Goal: Information Seeking & Learning: Stay updated

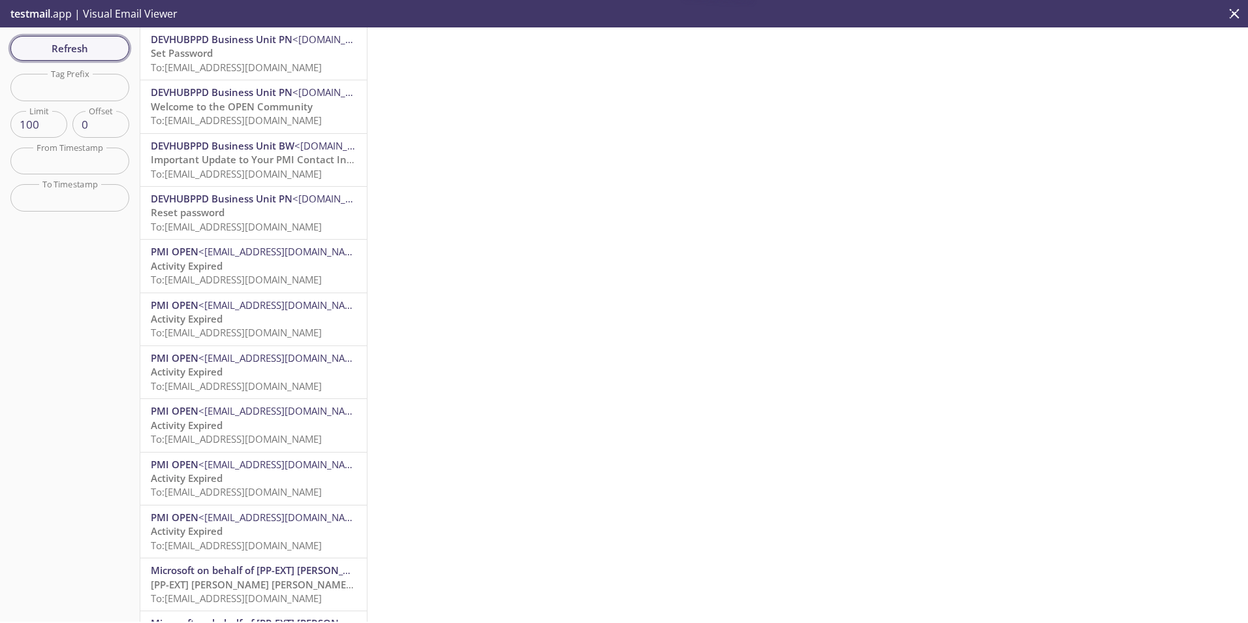
click at [76, 50] on span "Refresh" at bounding box center [70, 48] width 98 height 17
click at [214, 40] on span "DEVHUBPPD Business Unit PN" at bounding box center [222, 39] width 142 height 13
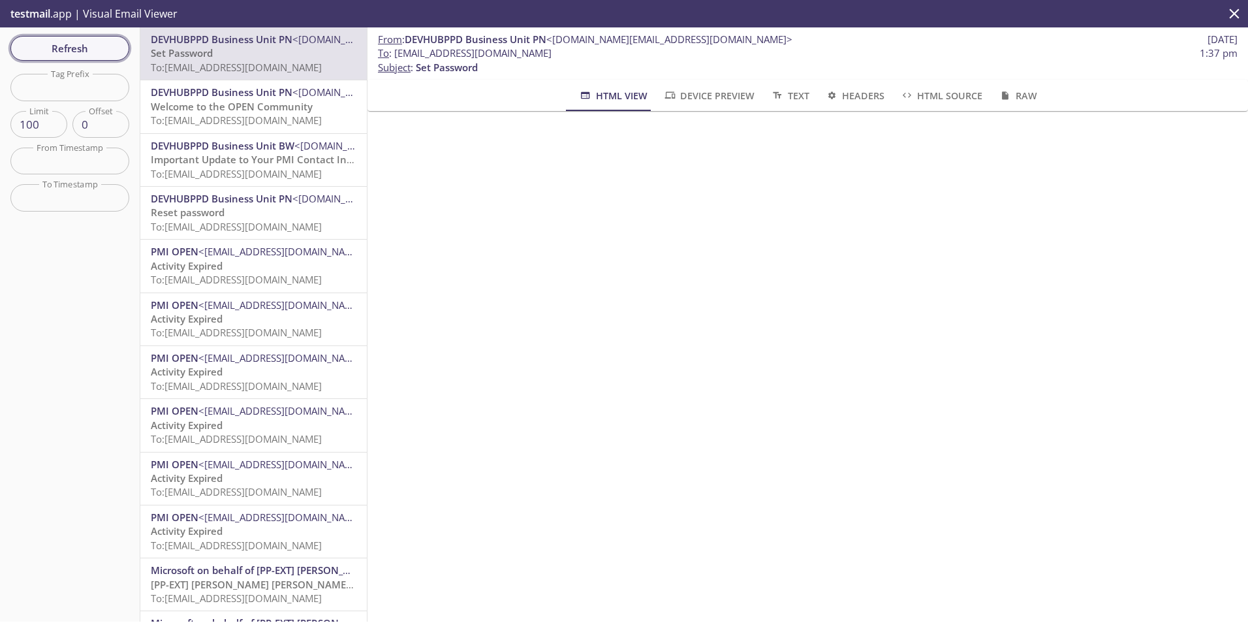
click at [73, 42] on span "Refresh" at bounding box center [70, 48] width 98 height 17
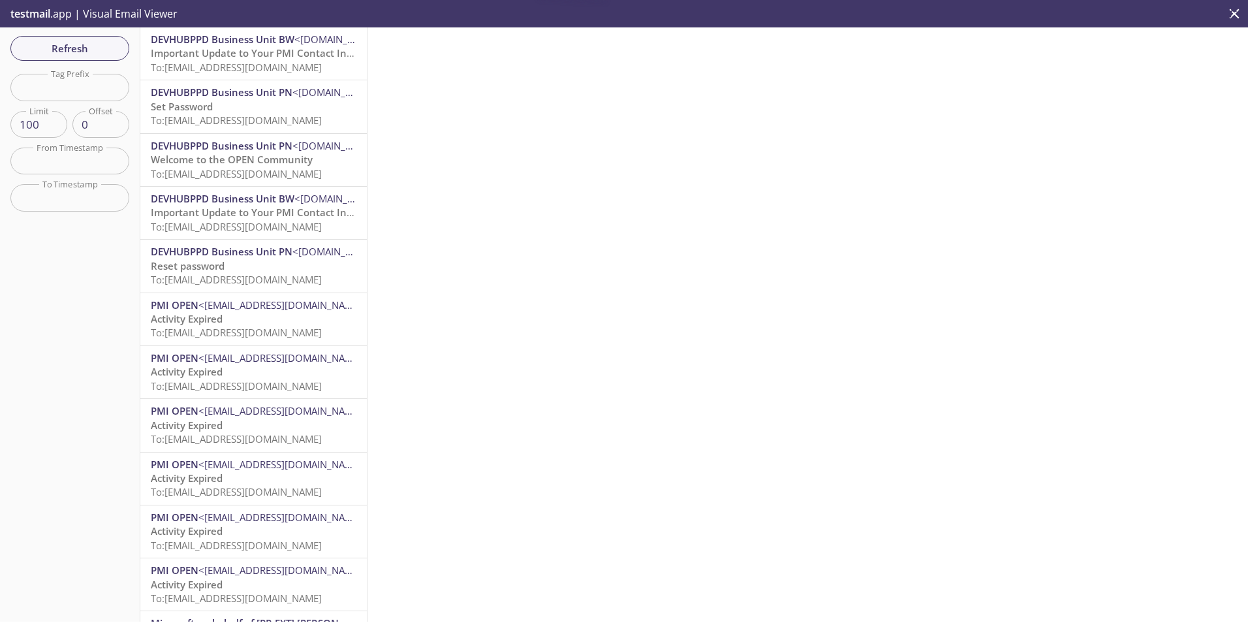
click at [240, 42] on span "DEVHUBPPD Business Unit BW" at bounding box center [223, 39] width 144 height 13
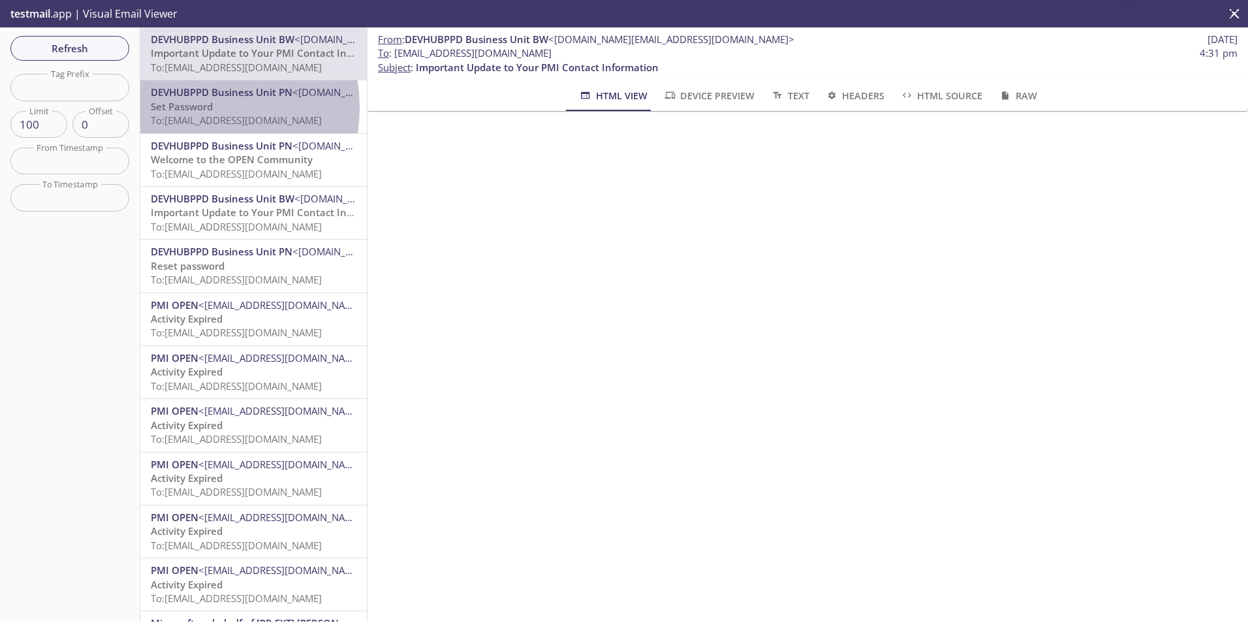
click at [188, 107] on span "Set Password" at bounding box center [182, 106] width 62 height 13
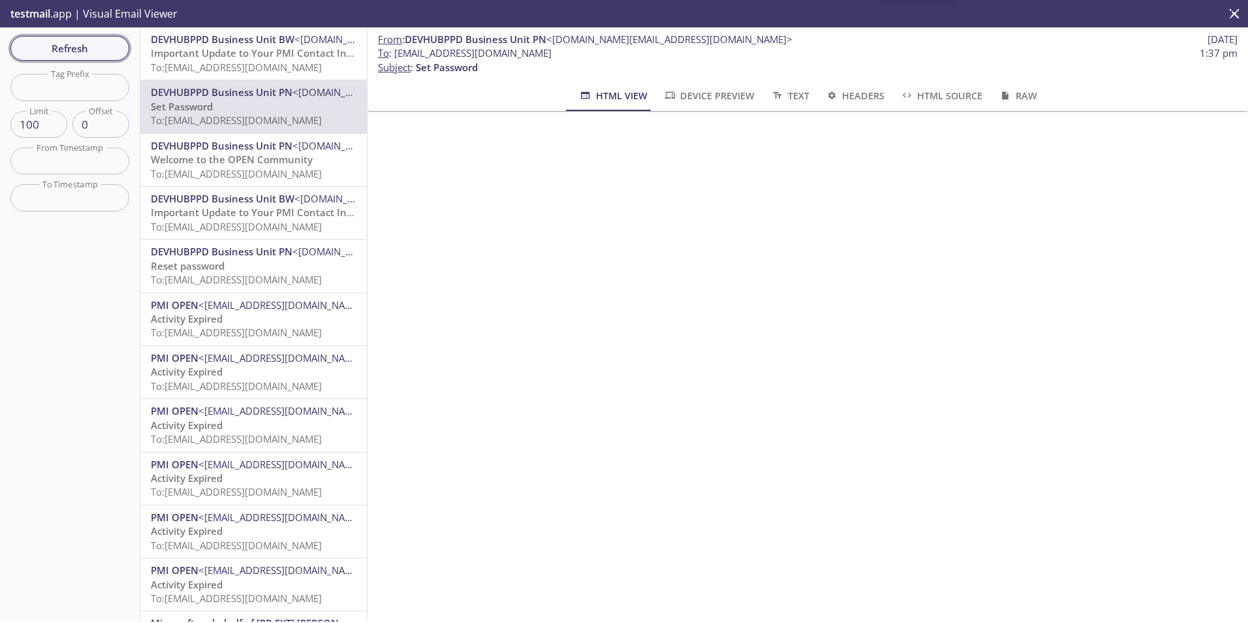
click at [78, 40] on span "Refresh" at bounding box center [70, 48] width 98 height 17
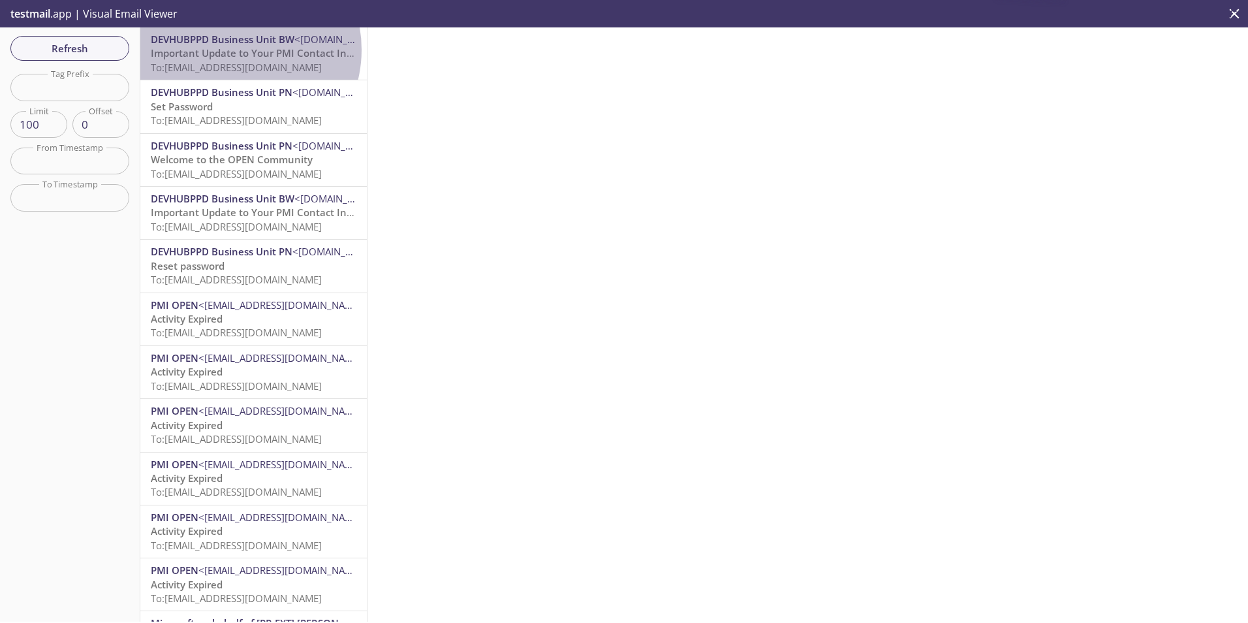
click at [234, 50] on span "Important Update to Your PMI Contact Information" at bounding box center [272, 52] width 243 height 13
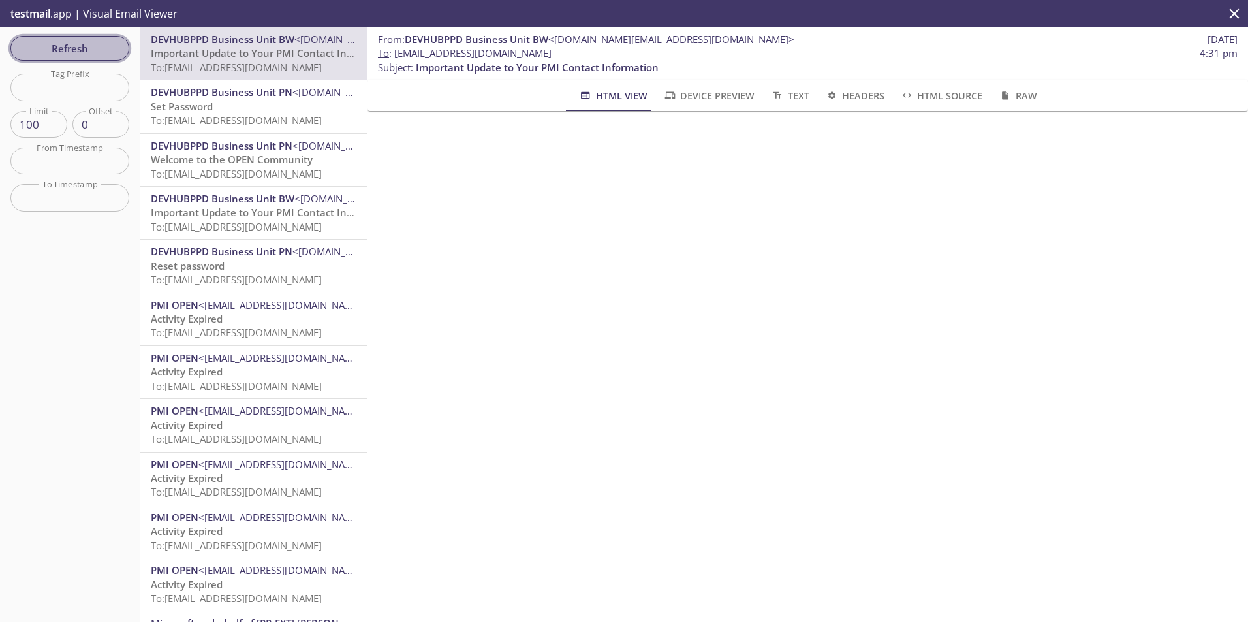
click at [83, 46] on span "Refresh" at bounding box center [70, 48] width 98 height 17
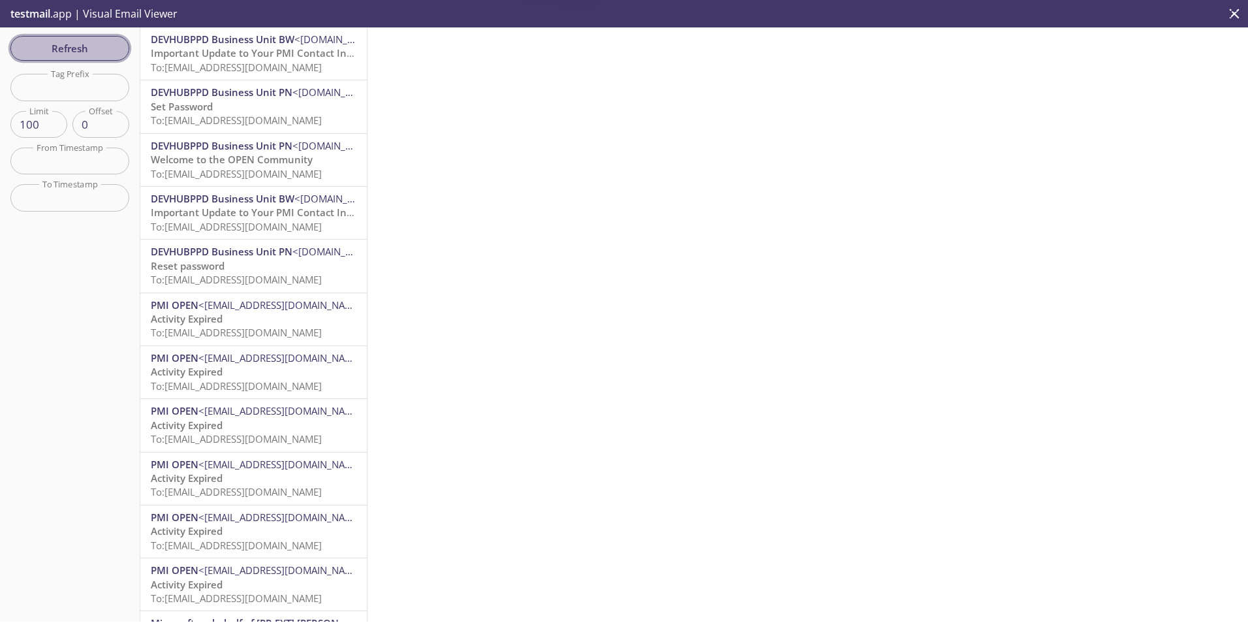
click at [83, 46] on span "Refresh" at bounding box center [70, 48] width 98 height 17
click at [73, 51] on span "Refresh" at bounding box center [70, 48] width 98 height 17
click at [259, 59] on span "Important Update to Your PMI Contact Information" at bounding box center [272, 52] width 243 height 13
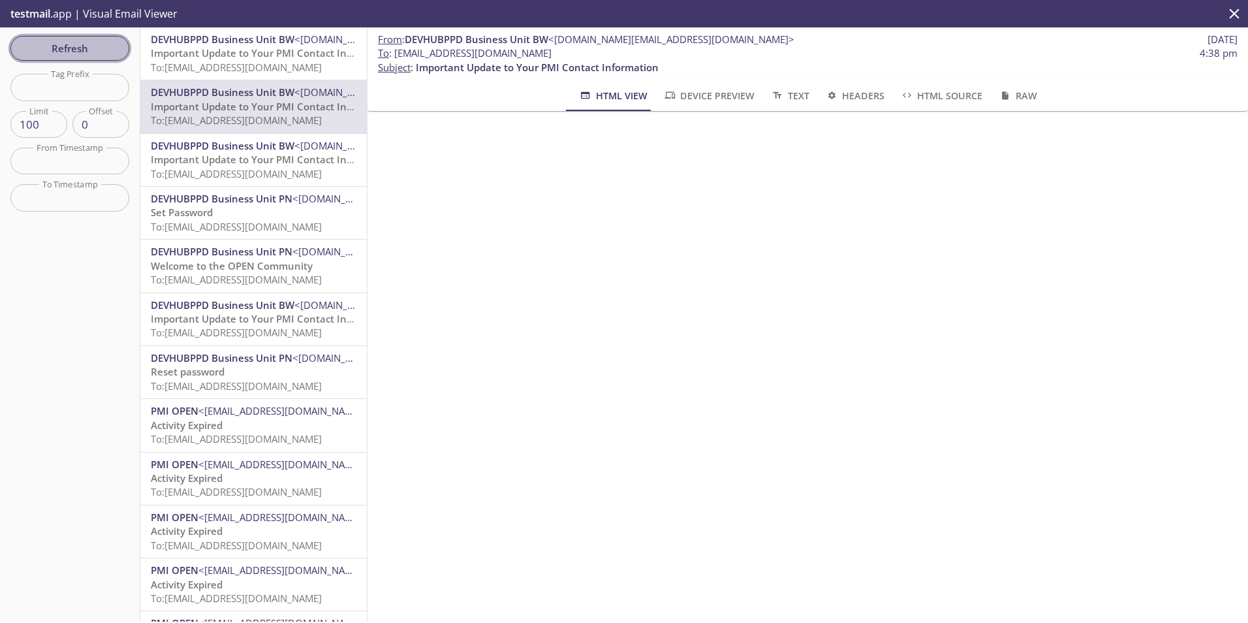
click at [82, 40] on span "Refresh" at bounding box center [70, 48] width 98 height 17
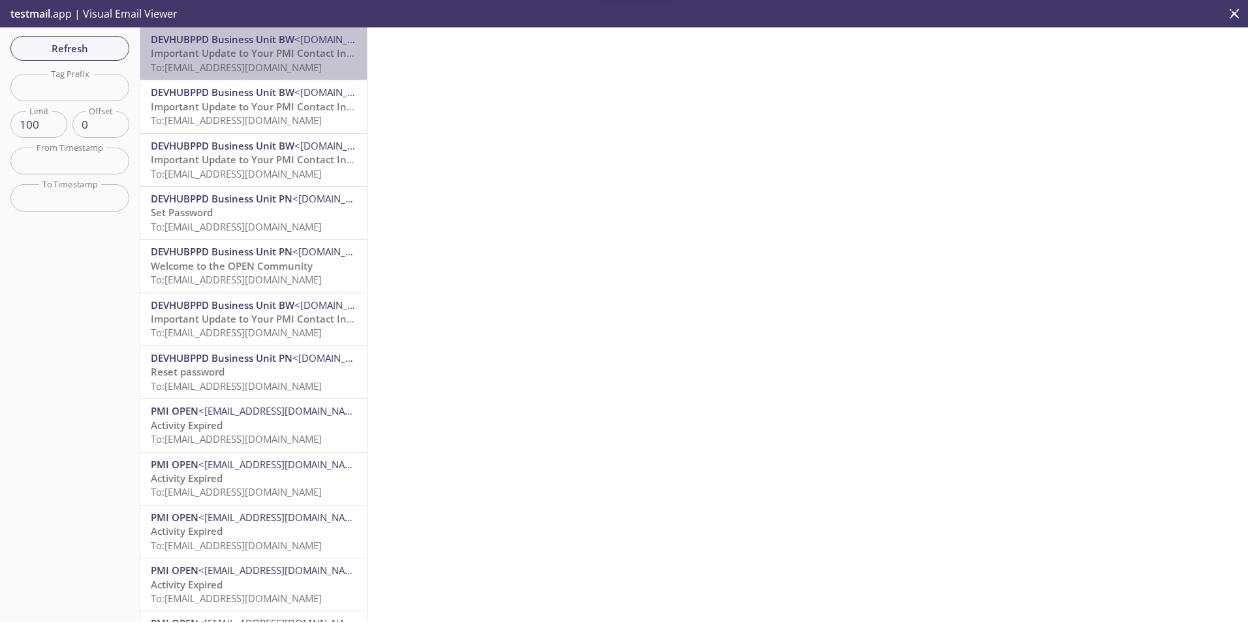
click at [257, 76] on div "DEVHUBPPD Business Unit BW <[DOMAIN_NAME][EMAIL_ADDRESS][DOMAIN_NAME]> Importan…" at bounding box center [253, 53] width 226 height 52
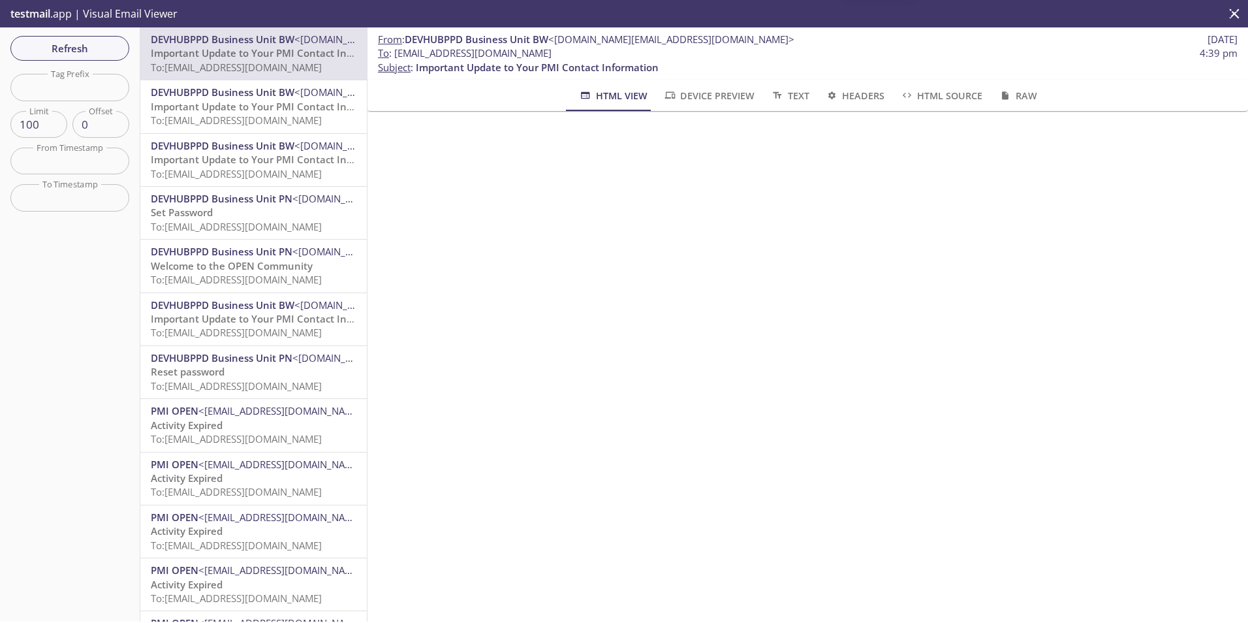
click at [246, 107] on span "Important Update to Your PMI Contact Information" at bounding box center [272, 106] width 243 height 13
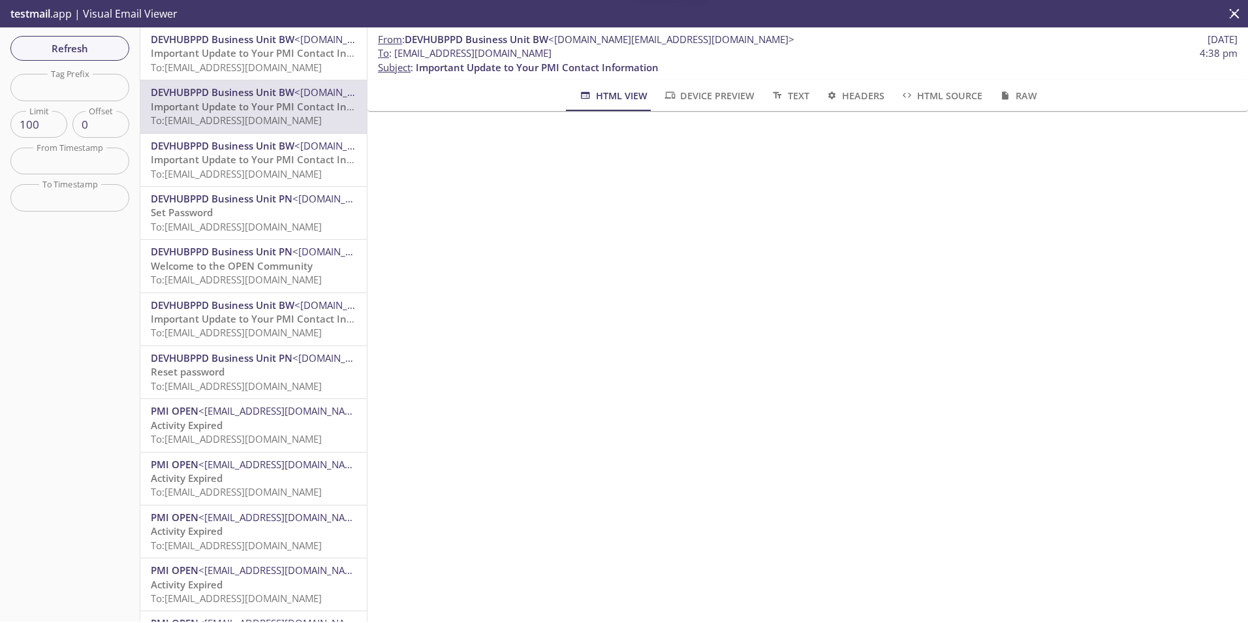
click at [246, 145] on span "DEVHUBPPD Business Unit BW" at bounding box center [223, 145] width 144 height 13
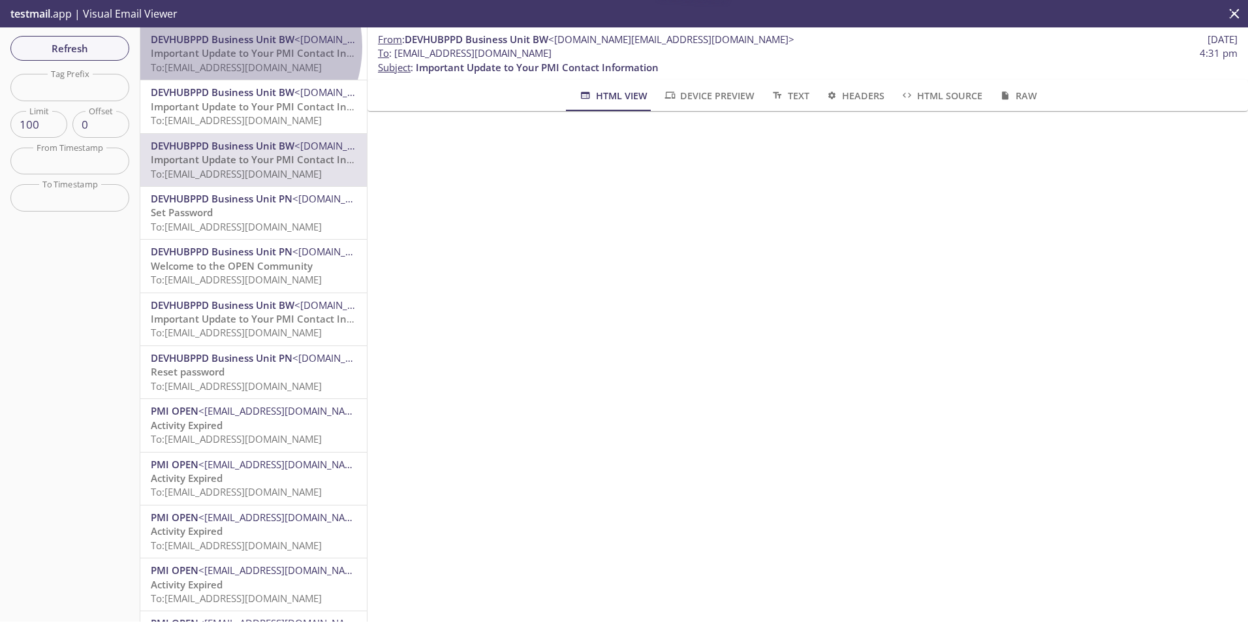
click at [235, 46] on span "Important Update to Your PMI Contact Information" at bounding box center [272, 52] width 243 height 13
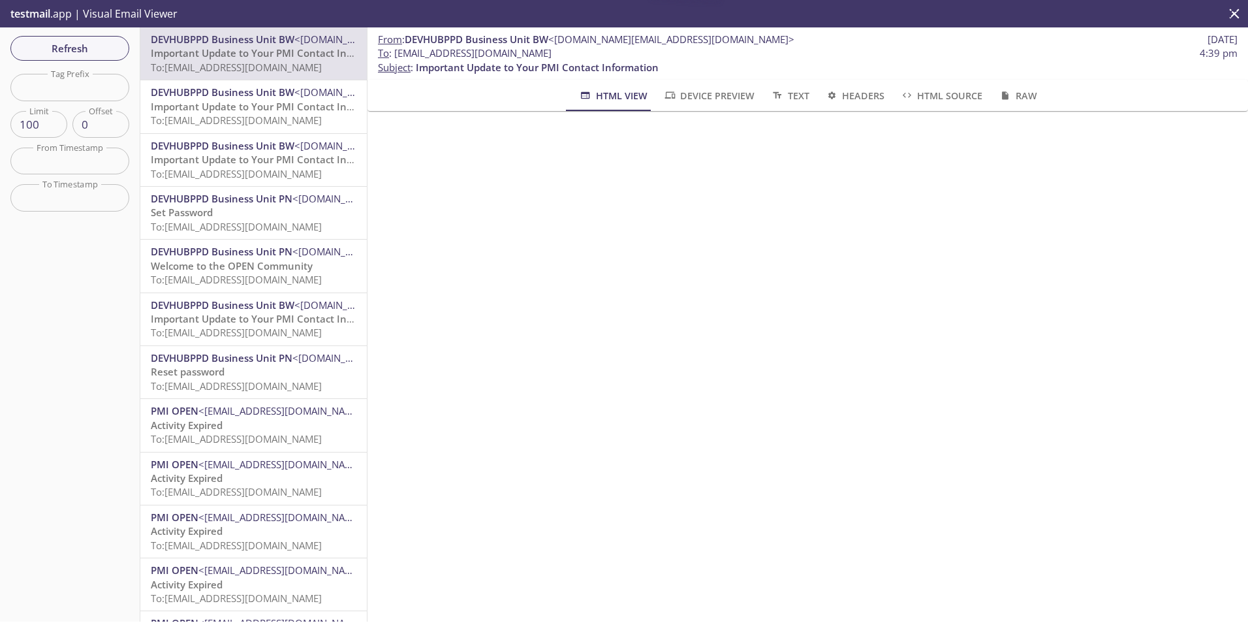
click at [234, 108] on span "Important Update to Your PMI Contact Information" at bounding box center [272, 106] width 243 height 13
